Goal: Information Seeking & Learning: Check status

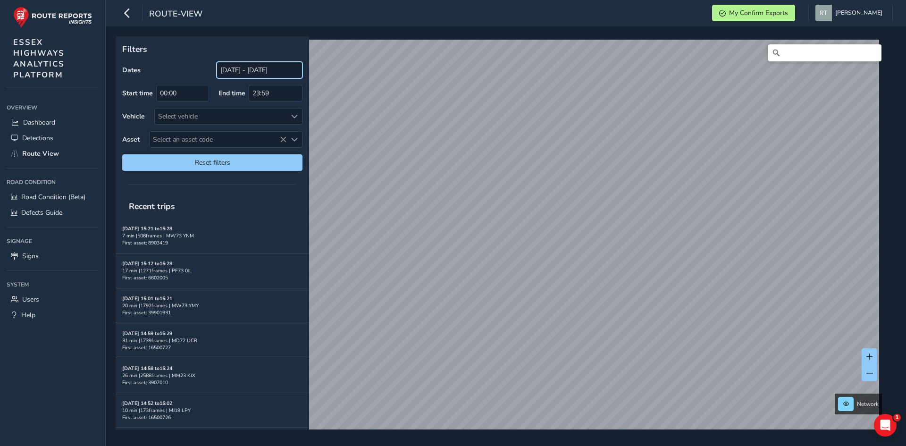
click at [260, 67] on input "[DATE] - [DATE]" at bounding box center [260, 70] width 86 height 17
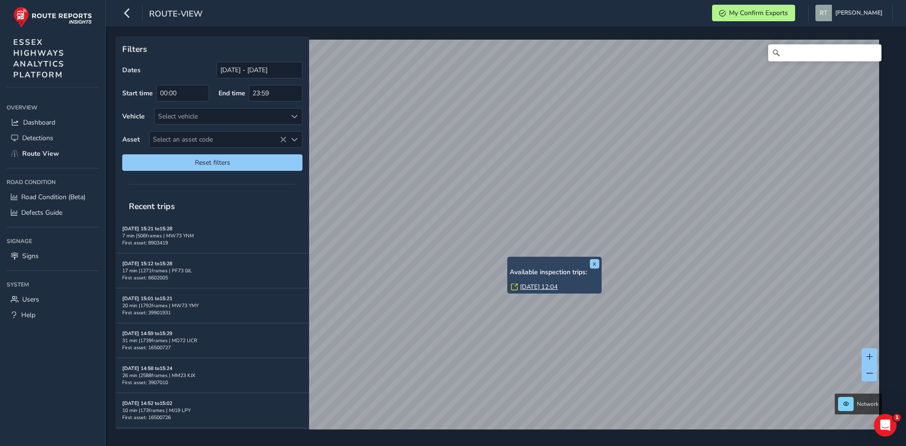
click at [528, 287] on link "Thu, 7 Aug, 12:04" at bounding box center [539, 287] width 38 height 8
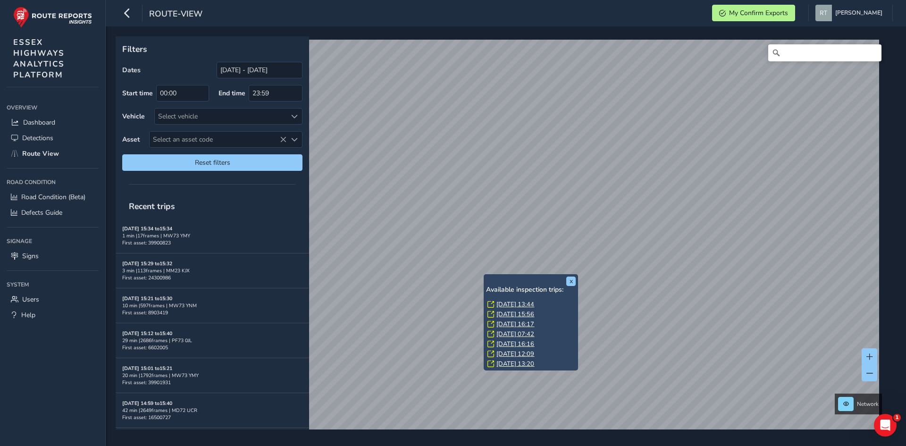
click at [504, 305] on link "Tue, 2 Sep, 13:44" at bounding box center [515, 304] width 38 height 8
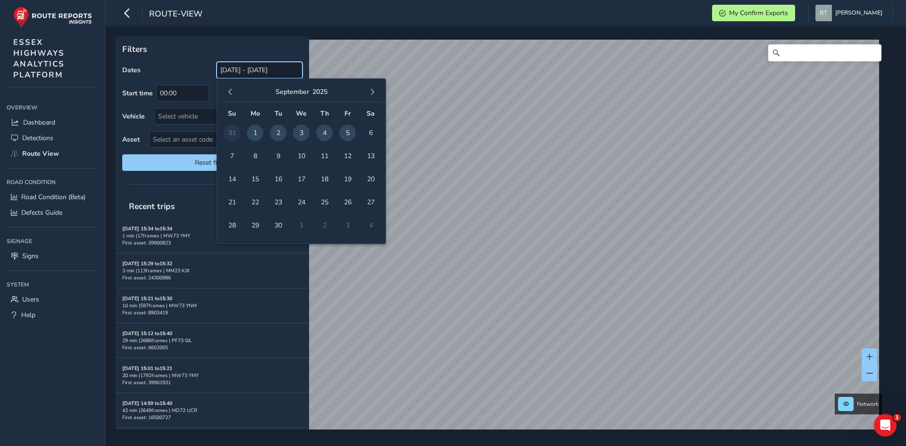
click at [239, 62] on input "[DATE] - [DATE]" at bounding box center [260, 70] width 86 height 17
click at [234, 95] on button "button" at bounding box center [230, 91] width 13 height 13
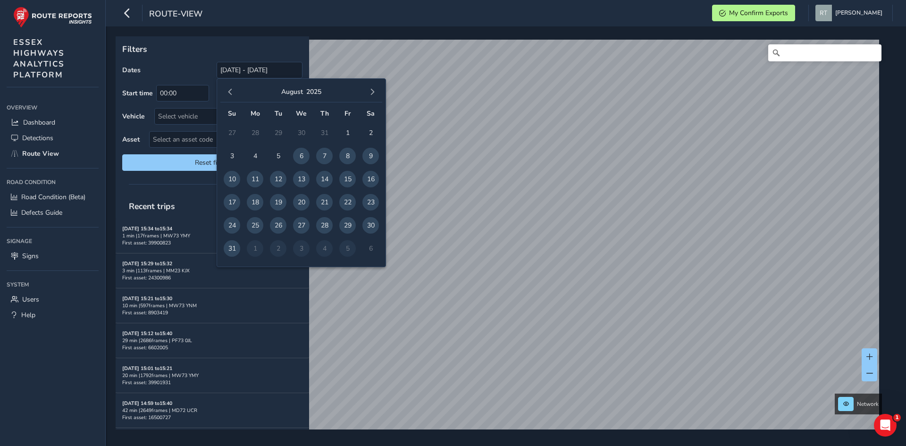
click at [234, 95] on button "button" at bounding box center [230, 91] width 13 height 13
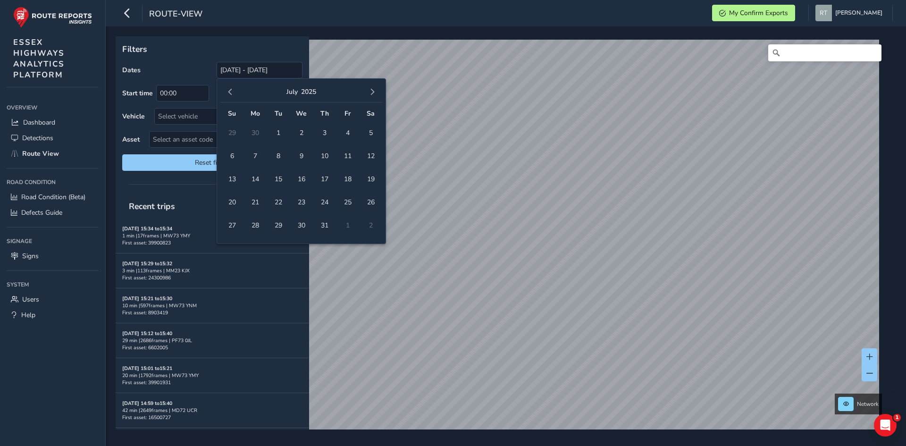
click at [234, 95] on button "button" at bounding box center [230, 91] width 13 height 13
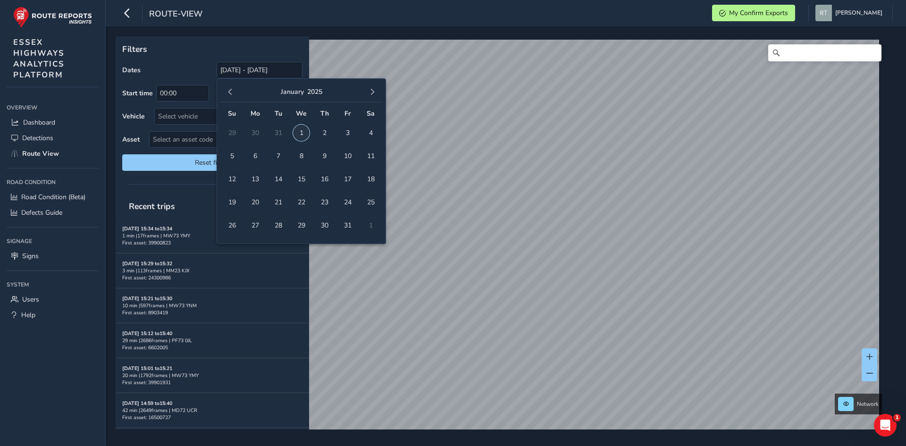
click at [302, 135] on span "1" at bounding box center [301, 133] width 17 height 17
click at [375, 92] on span "button" at bounding box center [372, 92] width 7 height 7
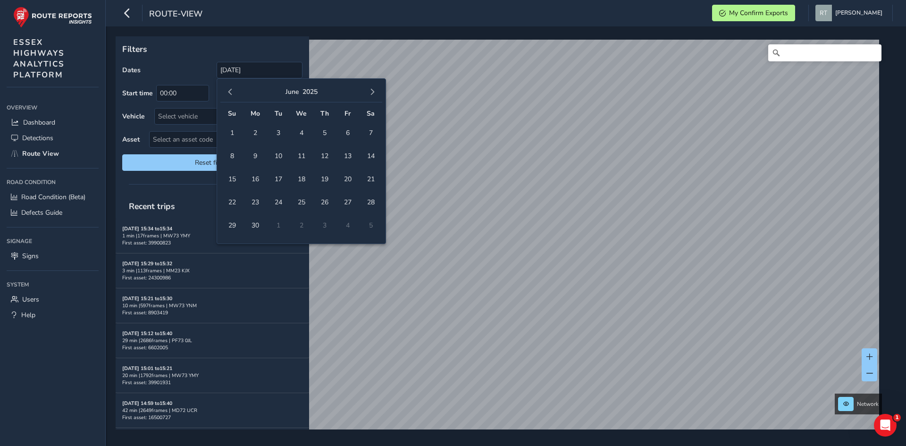
click at [375, 92] on span "button" at bounding box center [372, 92] width 7 height 7
click at [376, 92] on button "button" at bounding box center [372, 91] width 13 height 13
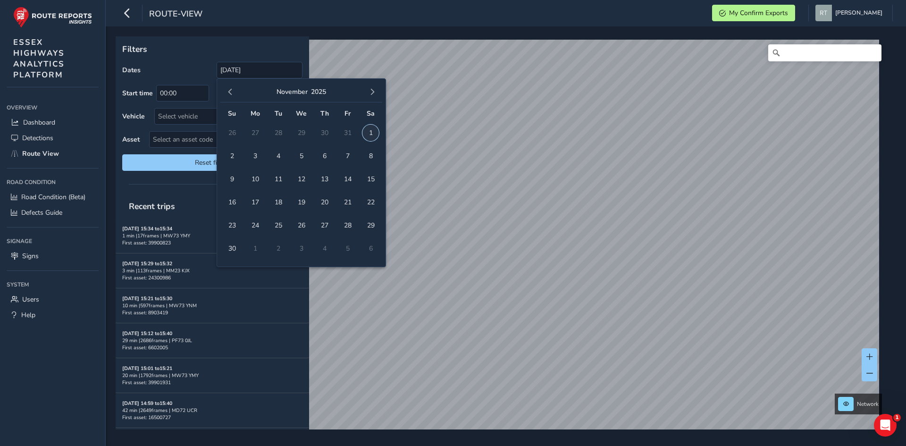
click at [368, 136] on span "1" at bounding box center [370, 133] width 17 height 17
type input "01/01/2025 - 01/11/2025"
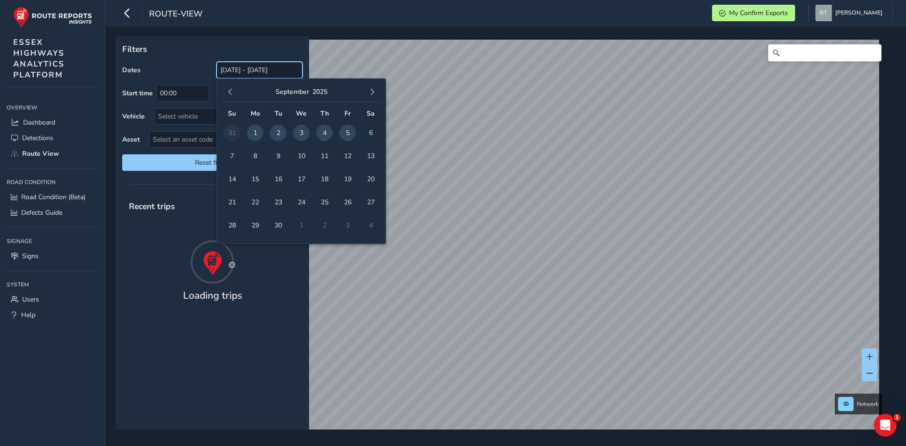
click at [243, 76] on input "[DATE] - [DATE]" at bounding box center [260, 70] width 86 height 17
click at [232, 94] on span "button" at bounding box center [230, 92] width 7 height 7
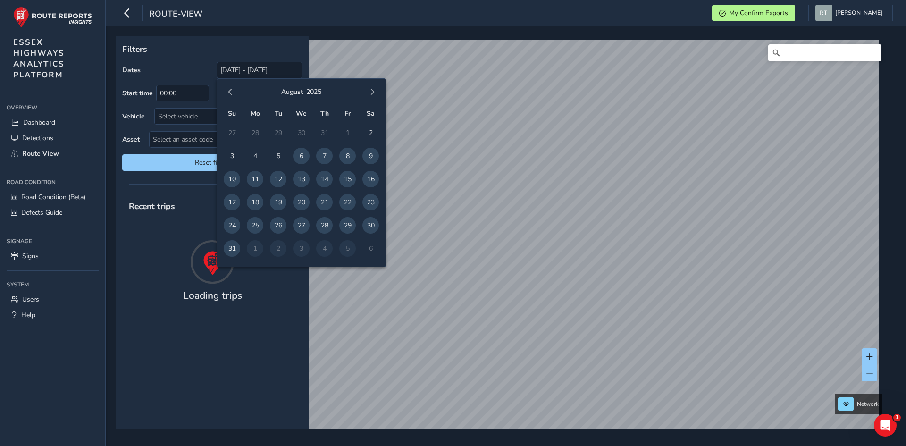
click at [232, 94] on span "button" at bounding box center [230, 92] width 7 height 7
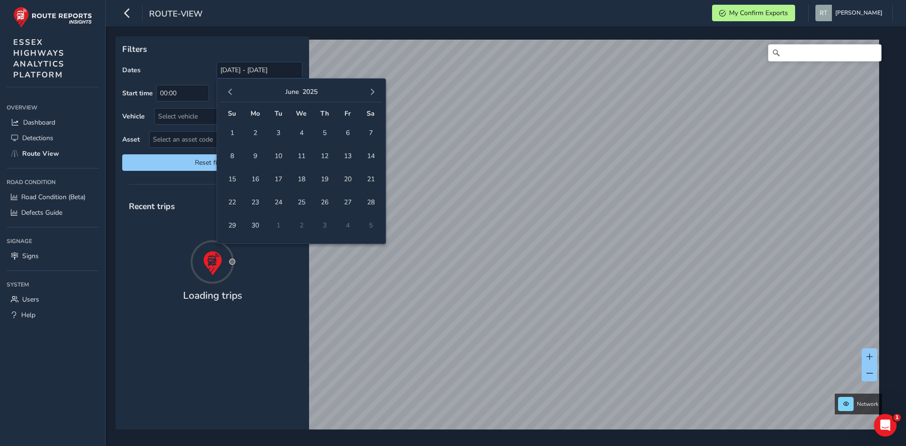
click at [232, 94] on span "button" at bounding box center [230, 92] width 7 height 7
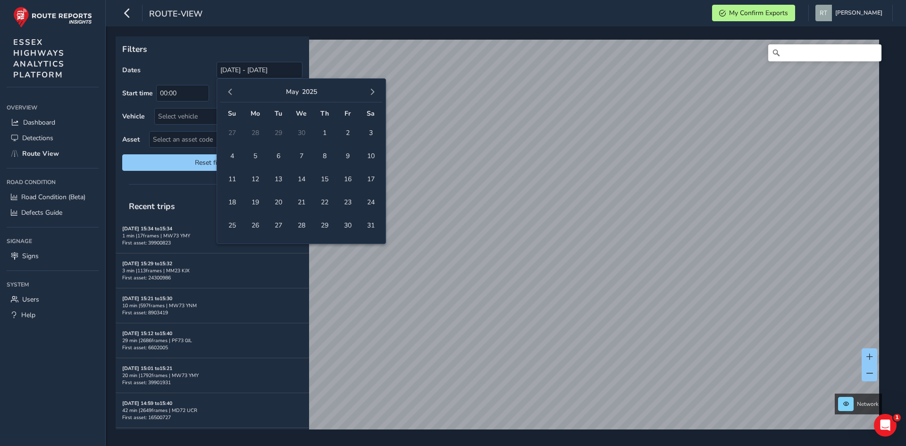
click at [232, 94] on span "button" at bounding box center [230, 92] width 7 height 7
click at [301, 133] on span "1" at bounding box center [301, 133] width 17 height 17
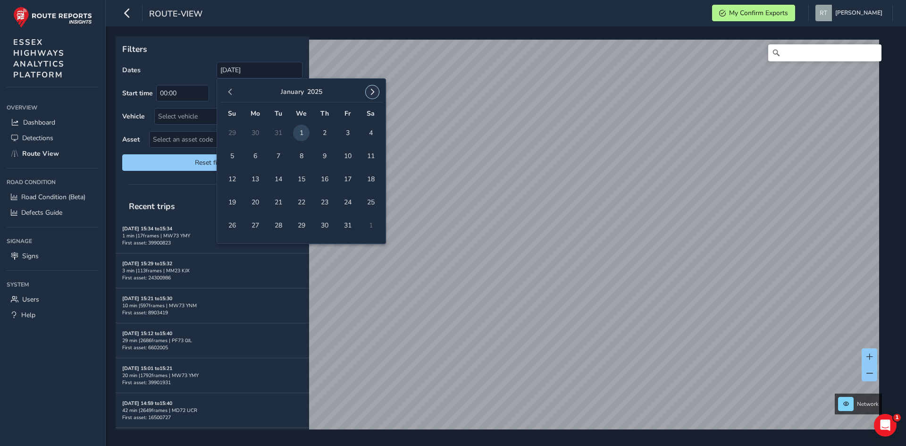
click at [369, 92] on span "button" at bounding box center [372, 92] width 7 height 7
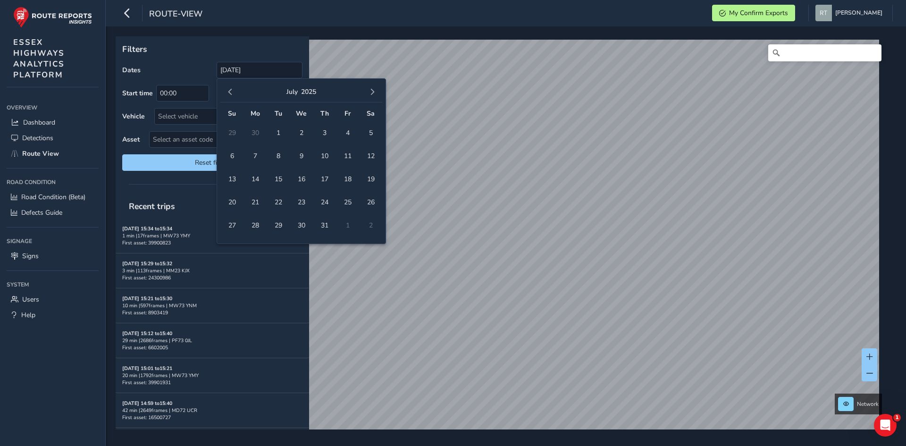
click at [369, 92] on span "button" at bounding box center [372, 92] width 7 height 7
click at [368, 134] on span "6" at bounding box center [370, 133] width 17 height 17
type input "[DATE] - [DATE]"
